Goal: Information Seeking & Learning: Find specific fact

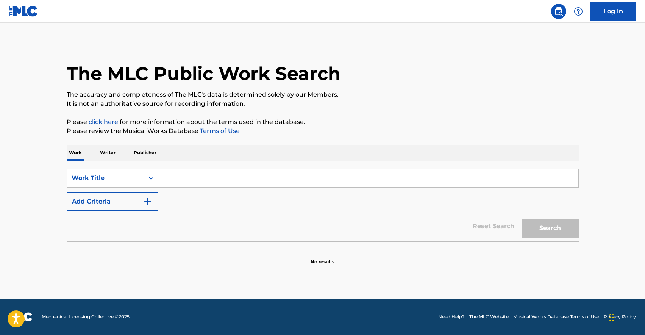
click at [219, 182] on input "Search Form" at bounding box center [368, 178] width 420 height 18
paste input "Nova"
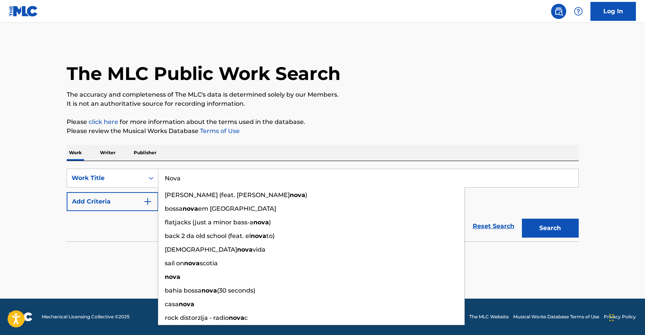
type input "Nova"
click at [449, 127] on p "Please review the Musical Works Database Terms of Use" at bounding box center [323, 131] width 512 height 9
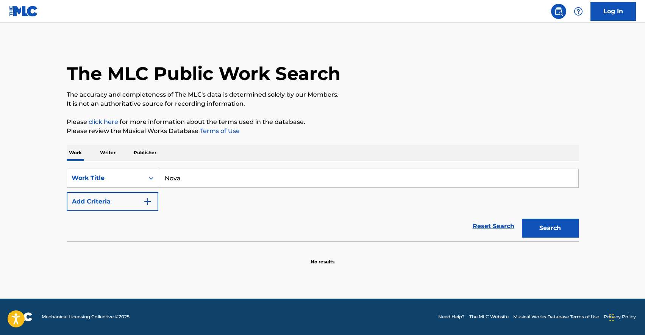
click at [103, 202] on button "Add Criteria" at bounding box center [113, 201] width 92 height 19
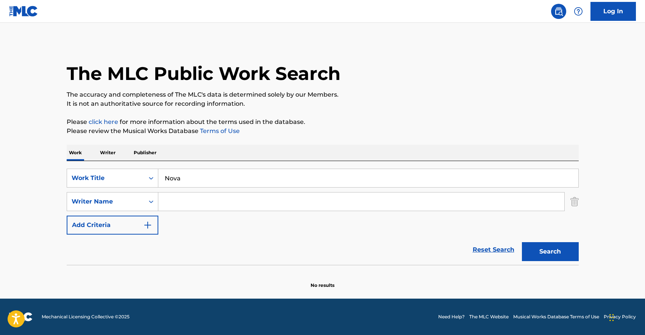
click at [203, 197] on input "Search Form" at bounding box center [361, 202] width 406 height 18
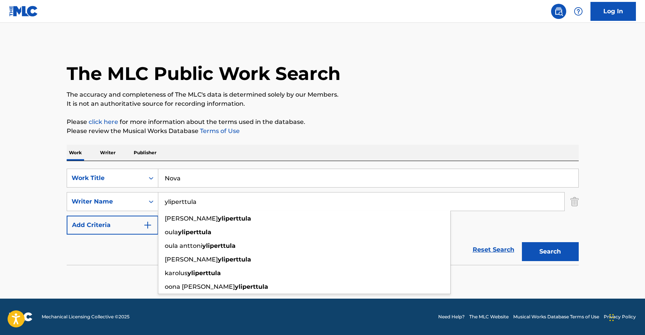
type input "yliperttula"
click at [522, 242] on button "Search" at bounding box center [550, 251] width 57 height 19
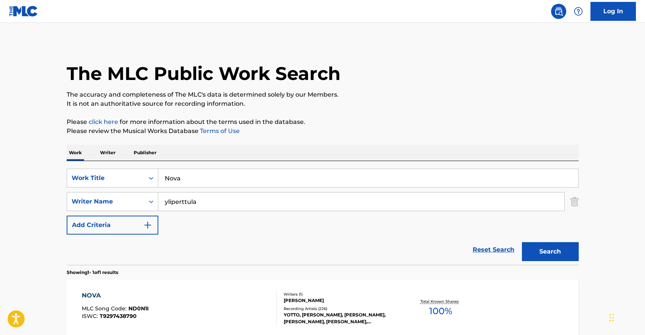
click at [526, 80] on div "The MLC Public Work Search" at bounding box center [323, 69] width 512 height 55
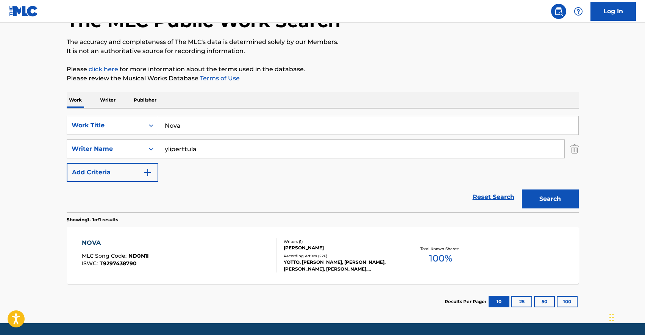
scroll to position [77, 0]
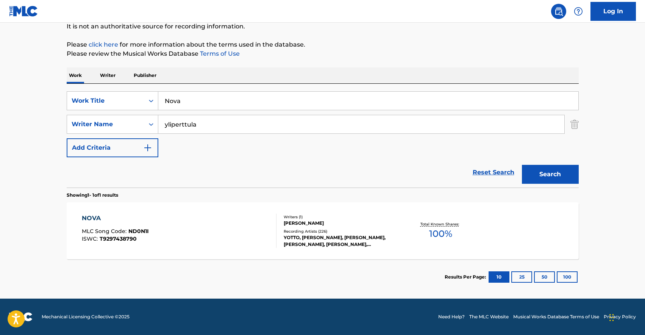
click at [180, 246] on div "NOVA MLC Song Code : ND0N1I ISWC : T9297438790" at bounding box center [179, 231] width 195 height 34
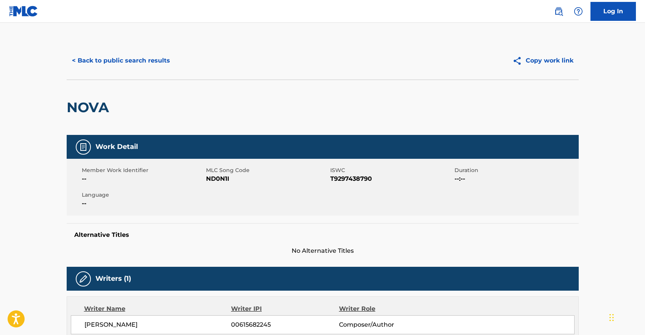
click at [107, 55] on button "< Back to public search results" at bounding box center [121, 60] width 109 height 19
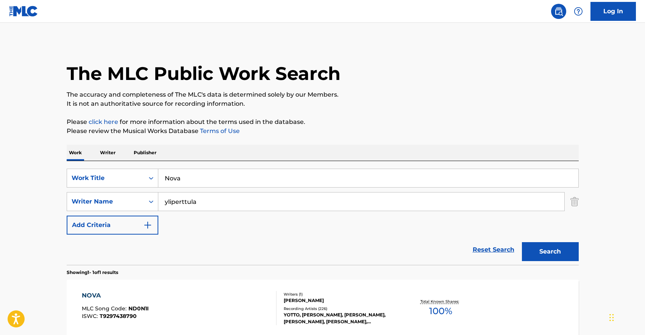
scroll to position [34, 0]
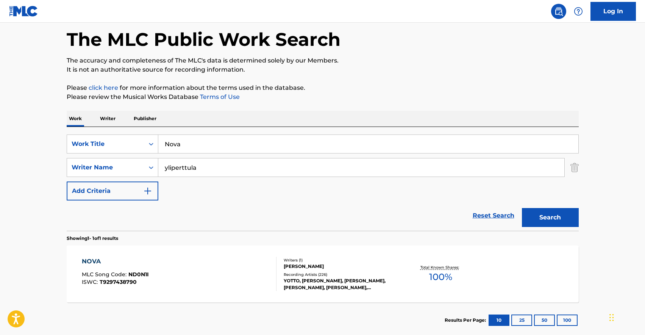
click at [224, 145] on input "Nova" at bounding box center [368, 144] width 420 height 18
drag, startPoint x: 224, startPoint y: 145, endPoint x: 233, endPoint y: 146, distance: 9.9
click at [224, 145] on input "Nova" at bounding box center [368, 144] width 420 height 18
paste input "Ending"
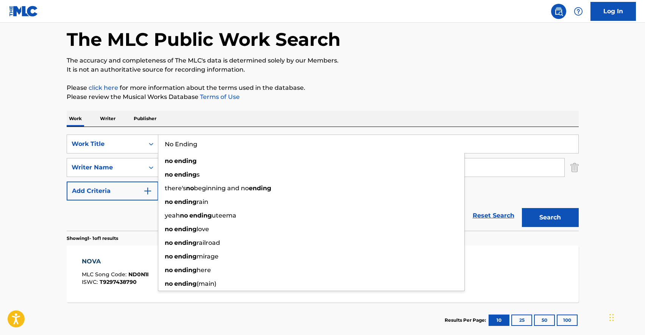
type input "No Ending"
click at [545, 220] on button "Search" at bounding box center [550, 217] width 57 height 19
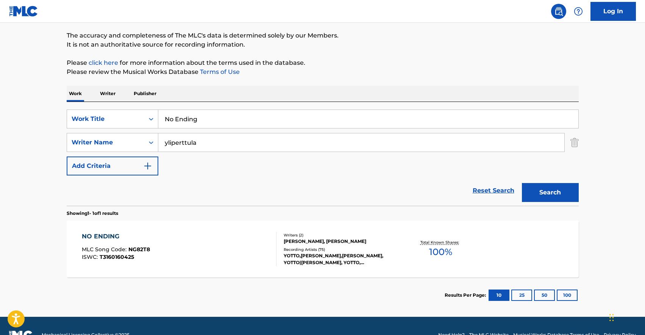
scroll to position [77, 0]
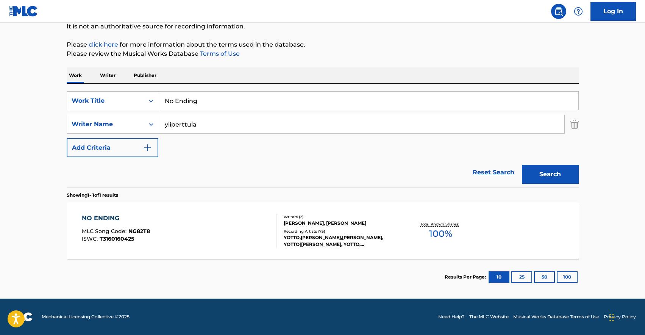
click at [176, 234] on div "NO ENDING MLC Song Code : NG82T8 ISWC : T3160160425" at bounding box center [179, 231] width 195 height 34
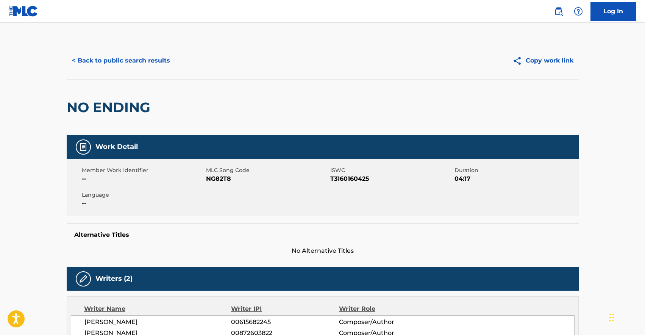
click at [121, 59] on button "< Back to public search results" at bounding box center [121, 60] width 109 height 19
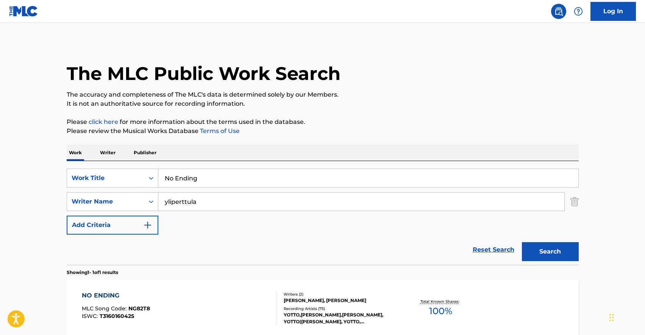
scroll to position [34, 0]
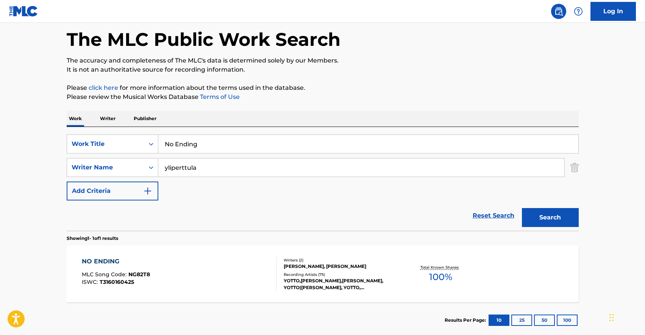
click at [212, 145] on input "No Ending" at bounding box center [368, 144] width 420 height 18
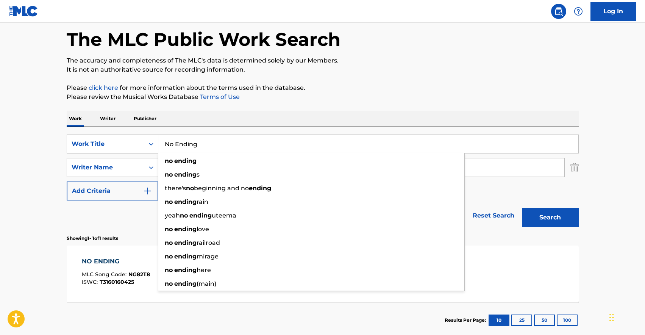
paste input "Raindance"
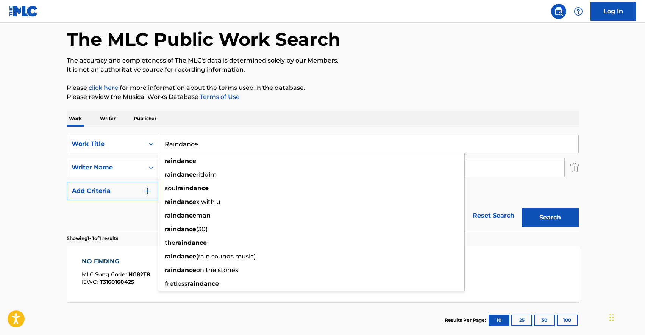
type input "Raindance"
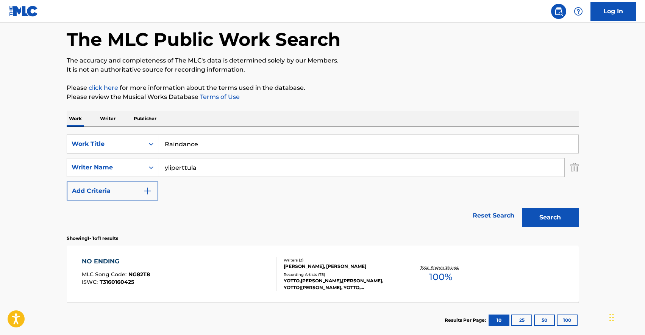
drag, startPoint x: 280, startPoint y: 113, endPoint x: 257, endPoint y: 134, distance: 31.1
click at [280, 113] on div "Work Writer Publisher" at bounding box center [323, 119] width 512 height 16
click at [199, 161] on input "yliperttula" at bounding box center [361, 167] width 406 height 18
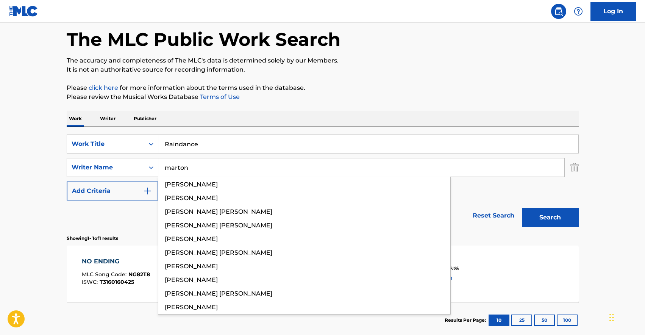
type input "marton"
click at [522, 208] on button "Search" at bounding box center [550, 217] width 57 height 19
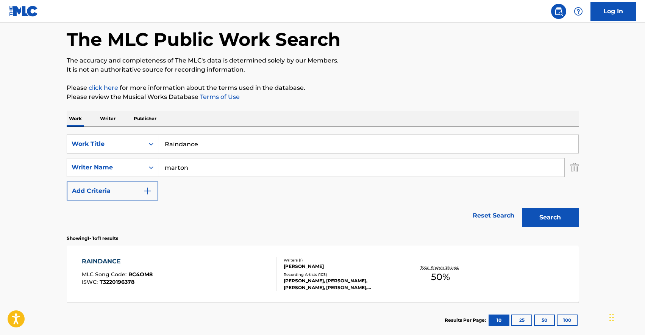
click at [175, 272] on div "RAINDANCE MLC Song Code : RC4OM8 ISWC : T3220196378" at bounding box center [179, 274] width 195 height 34
